Goal: Task Accomplishment & Management: Manage account settings

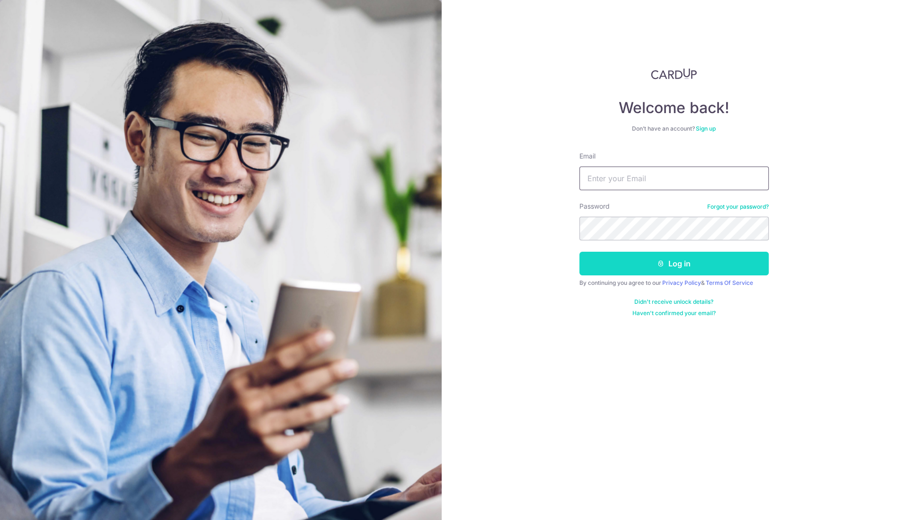
type input "[PERSON_NAME][EMAIL_ADDRESS][DOMAIN_NAME]"
click at [678, 265] on button "Log in" at bounding box center [674, 264] width 189 height 24
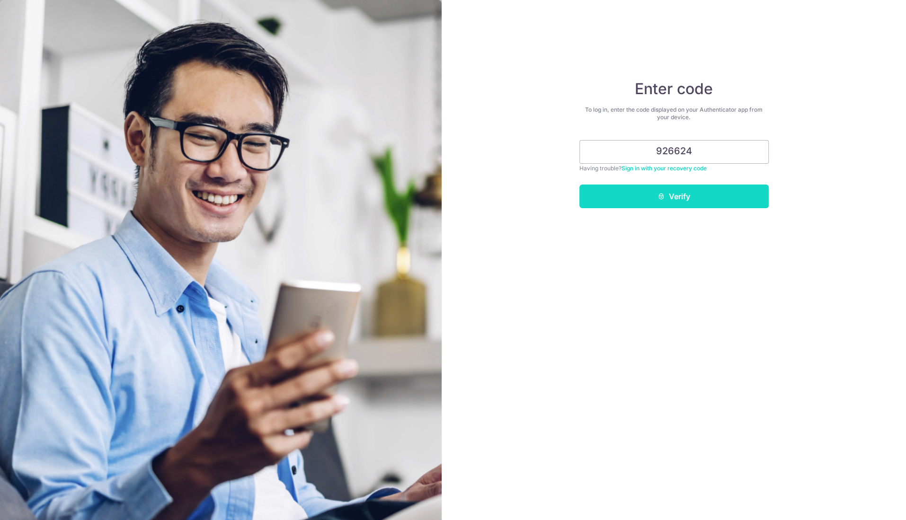
type input "926624"
click at [693, 204] on button "Verify" at bounding box center [674, 197] width 189 height 24
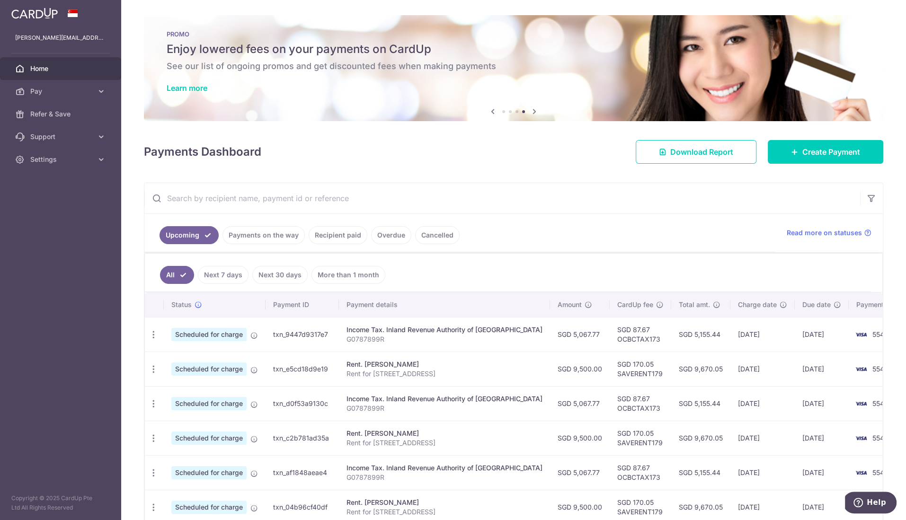
click at [259, 235] on link "Payments on the way" at bounding box center [264, 235] width 82 height 18
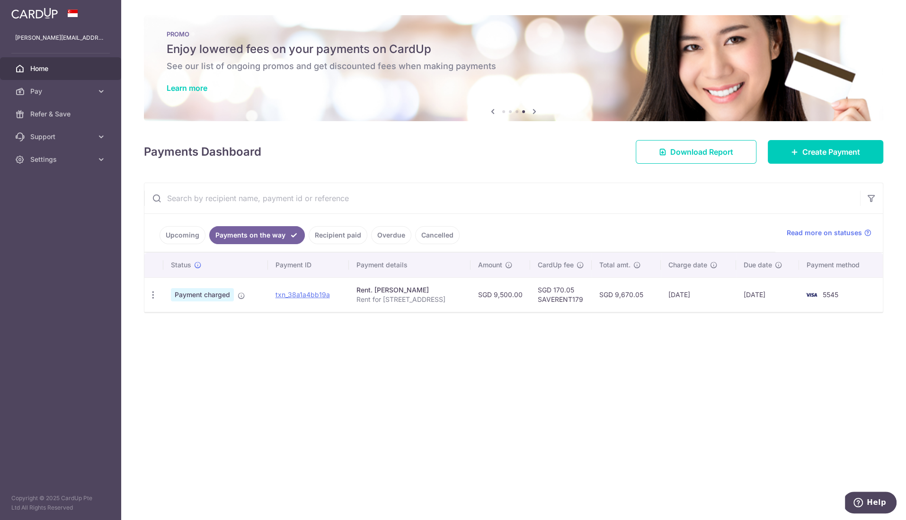
click at [179, 235] on link "Upcoming" at bounding box center [183, 235] width 46 height 18
